Goal: Transaction & Acquisition: Purchase product/service

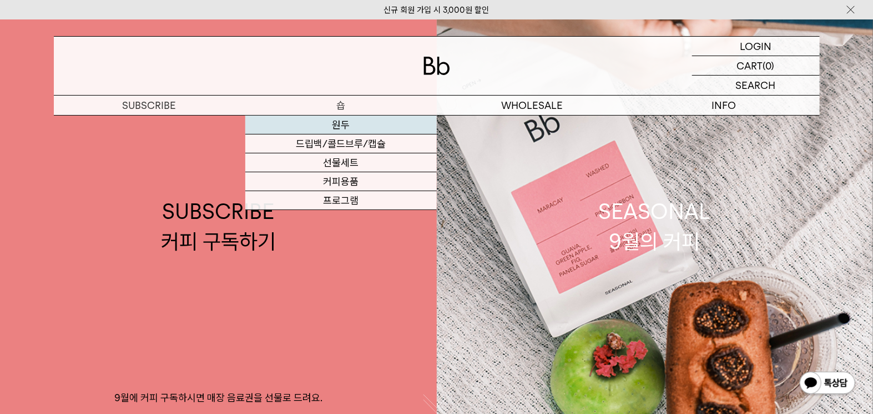
click at [337, 129] on link "원두" at bounding box center [341, 124] width 192 height 19
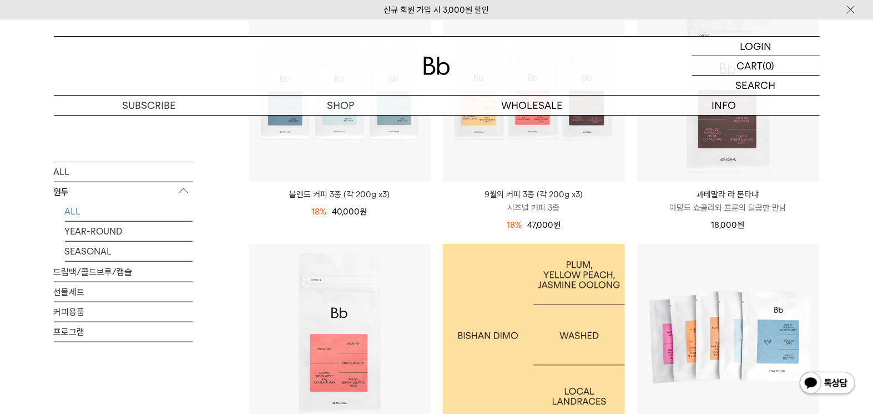
scroll to position [500, 0]
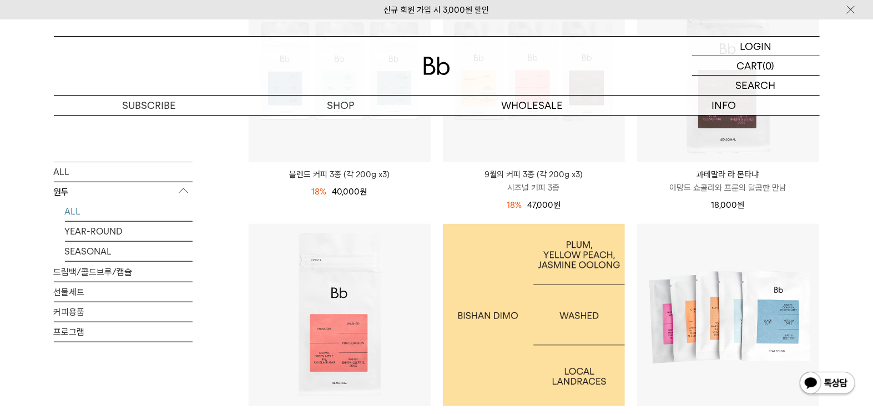
click at [546, 311] on img at bounding box center [534, 315] width 182 height 182
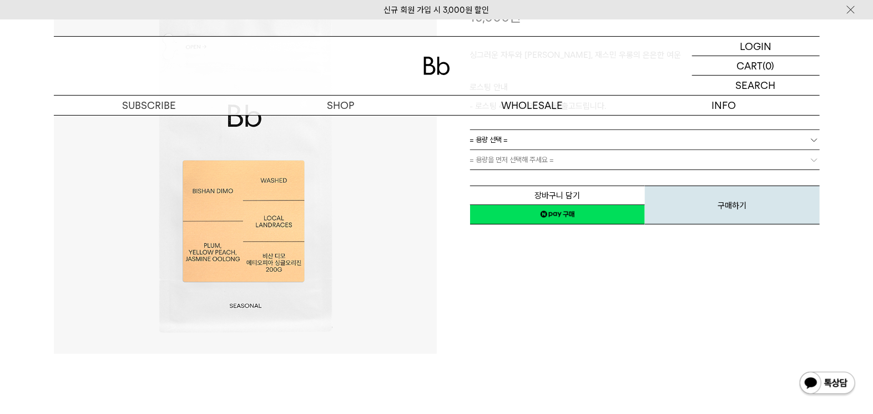
scroll to position [55, 0]
